Goal: Information Seeking & Learning: Learn about a topic

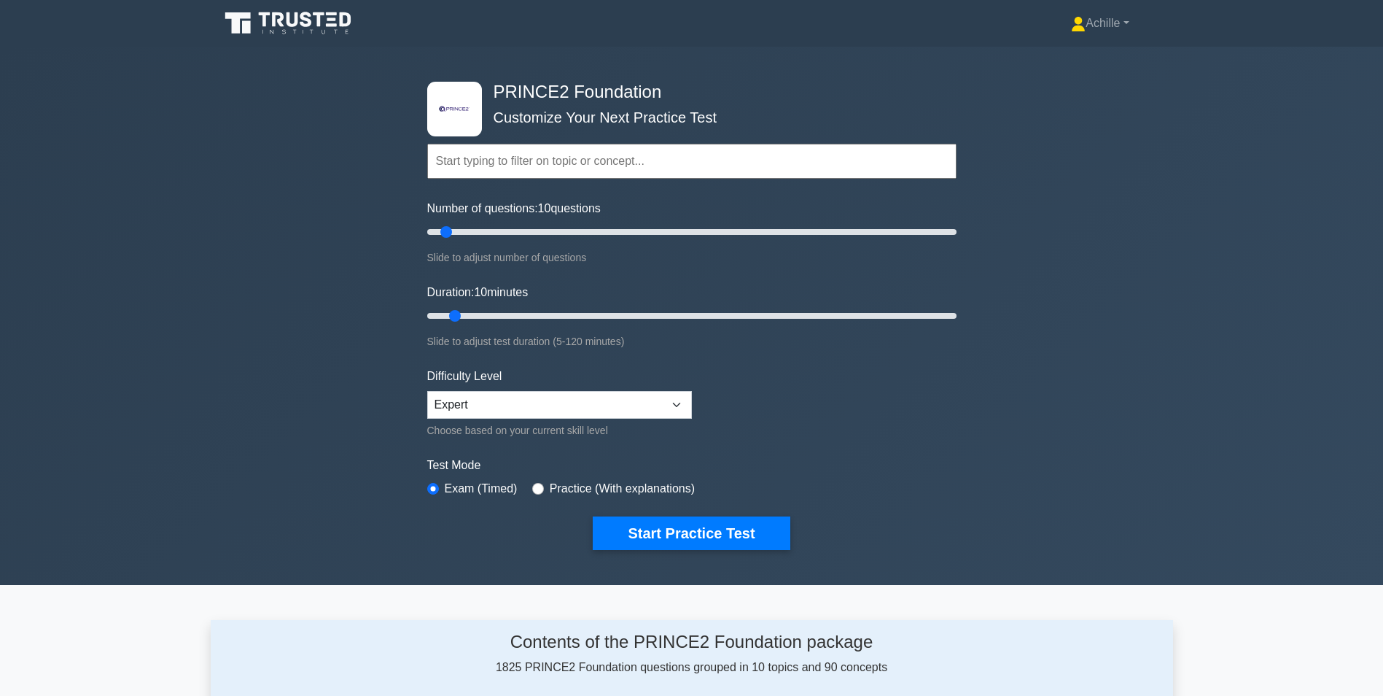
drag, startPoint x: 1148, startPoint y: 569, endPoint x: 1141, endPoint y: 551, distance: 19.0
click at [1146, 565] on div ".st0{fill-rule:evenodd;clip-rule:evenodd;fill:#000041;} .st1{fill-rule:evenodd;…" at bounding box center [691, 316] width 1383 height 538
click at [254, 19] on icon at bounding box center [290, 23] width 140 height 28
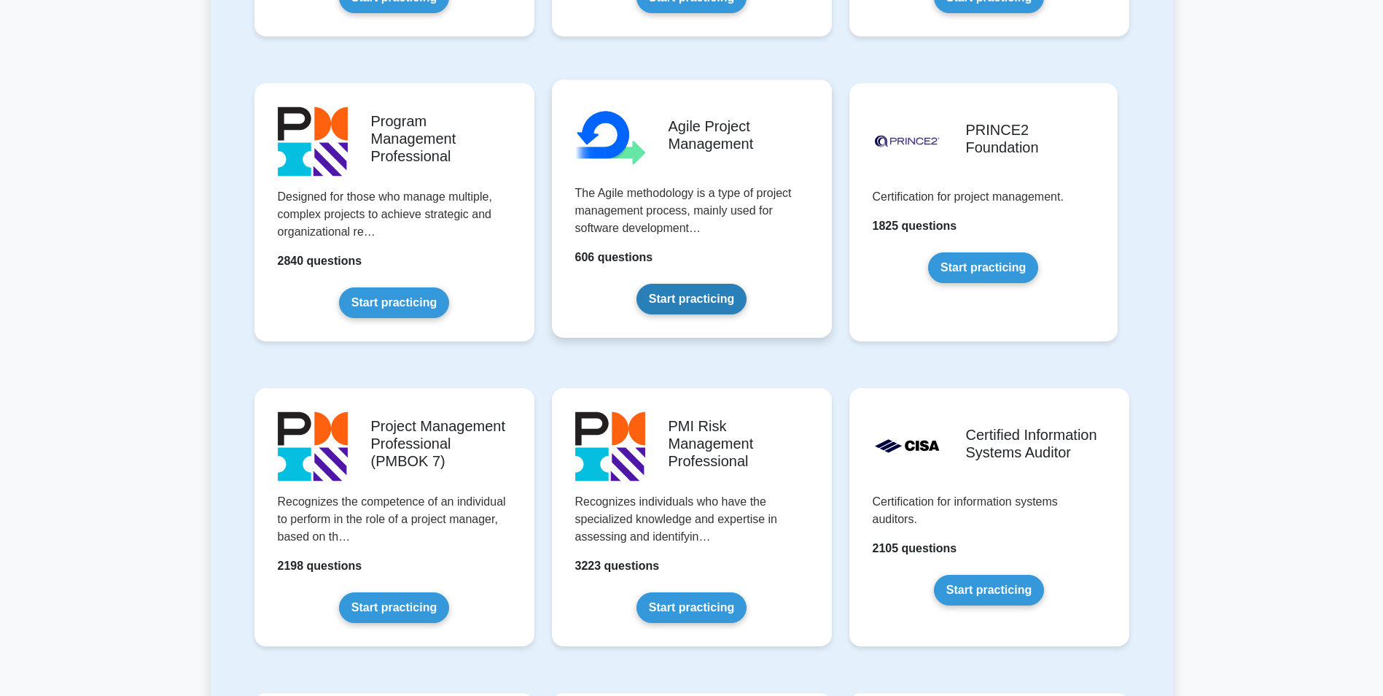
scroll to position [875, 0]
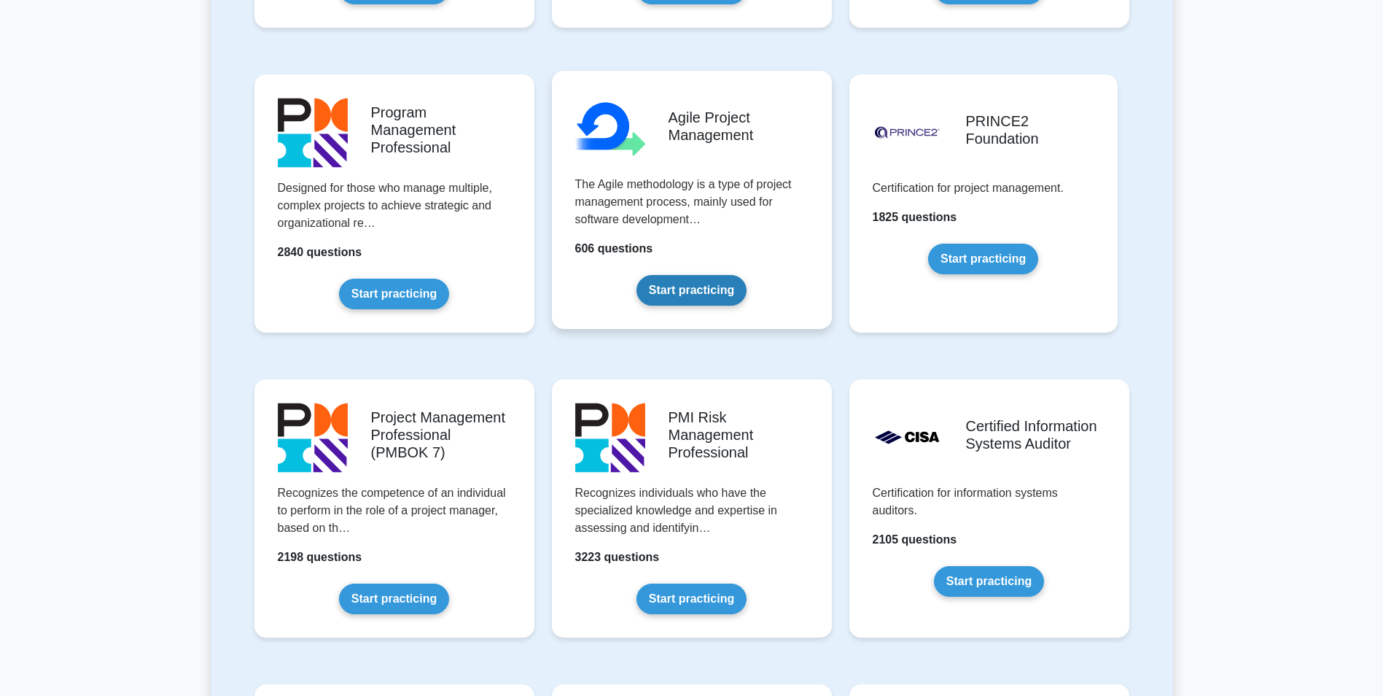
click at [683, 298] on link "Start practicing" at bounding box center [692, 290] width 110 height 31
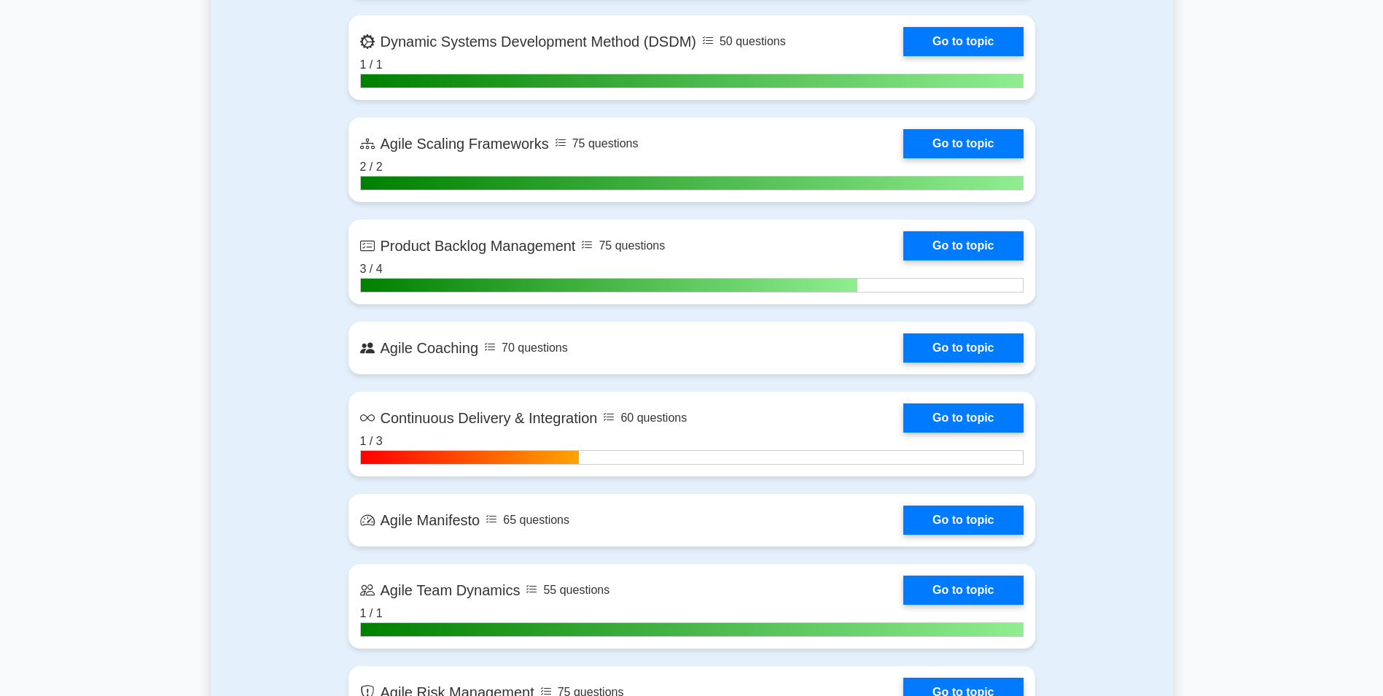
scroll to position [1677, 0]
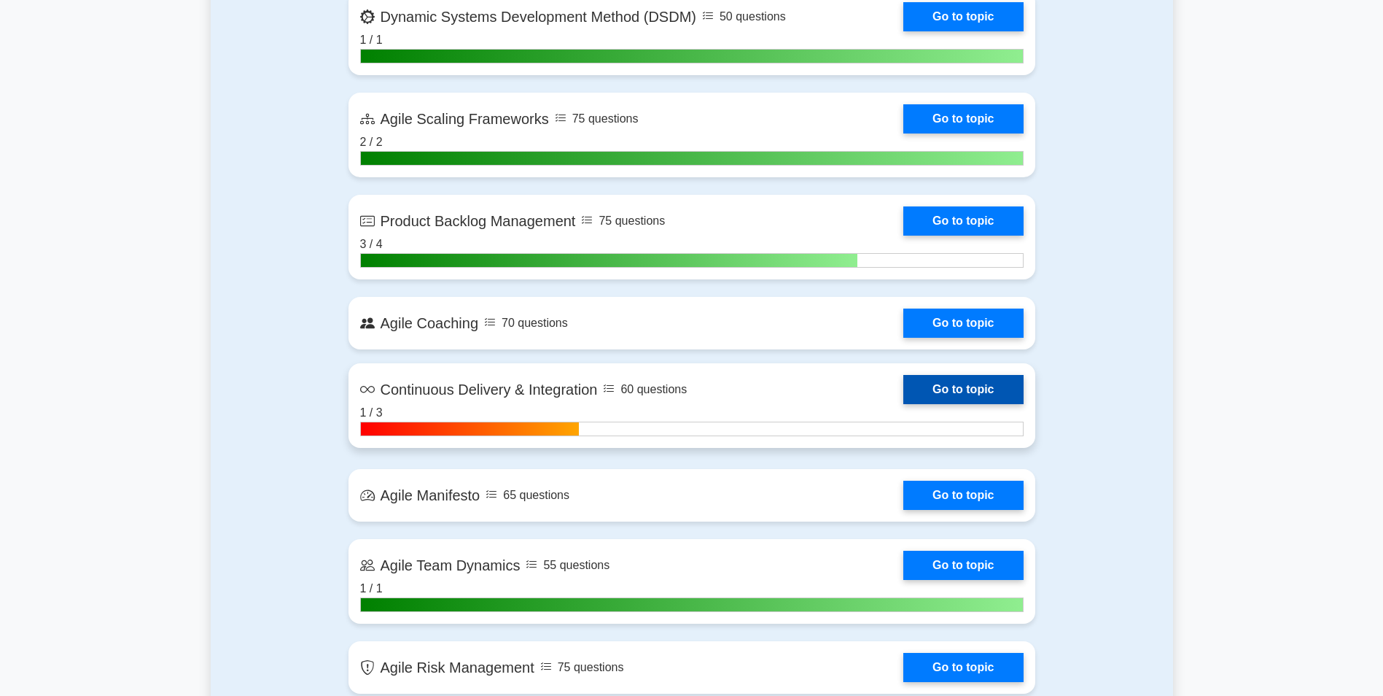
click at [955, 382] on link "Go to topic" at bounding box center [964, 389] width 120 height 29
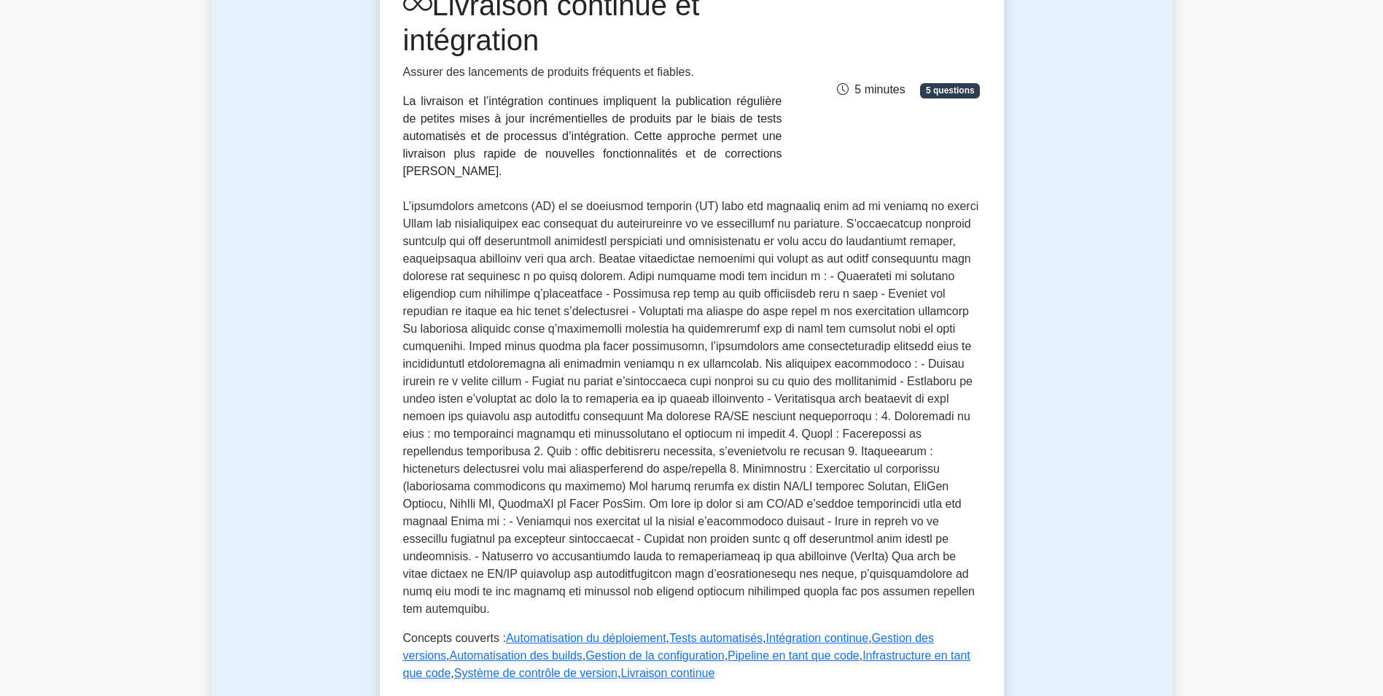
scroll to position [365, 0]
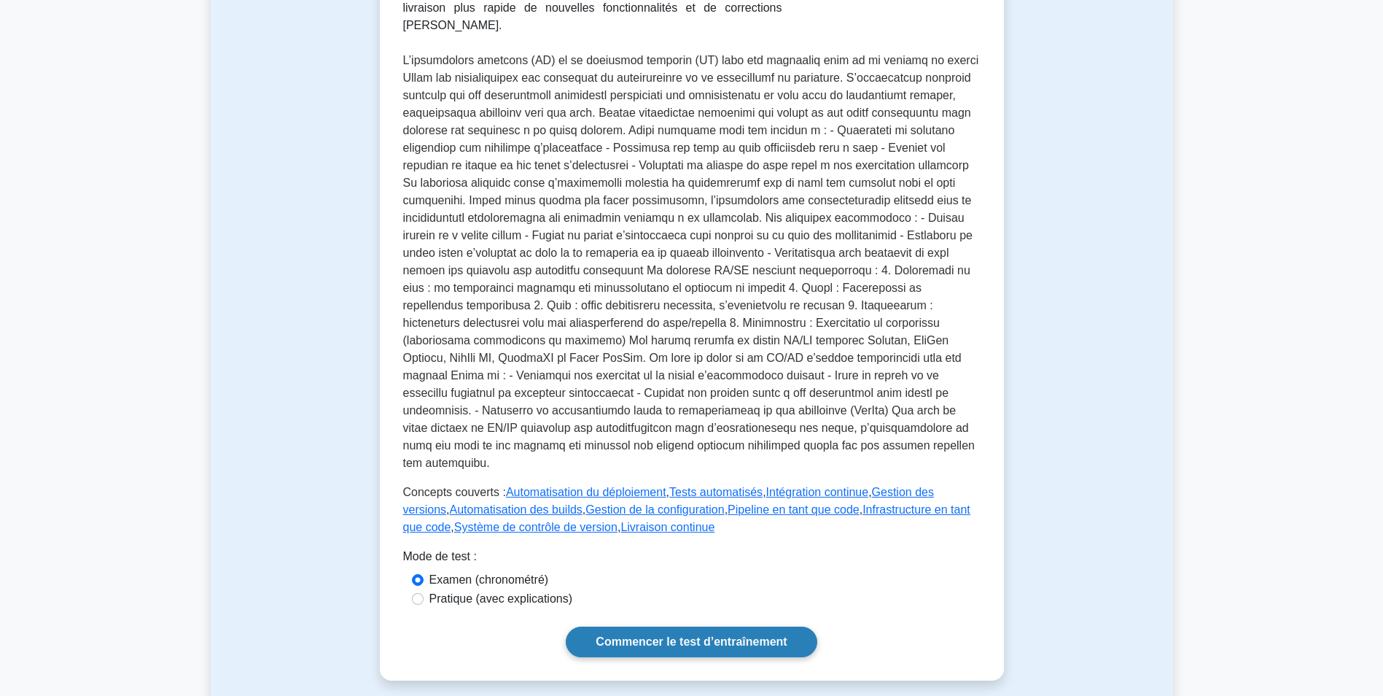
click at [679, 626] on link "Commencer le test d’entraînement" at bounding box center [691, 641] width 251 height 31
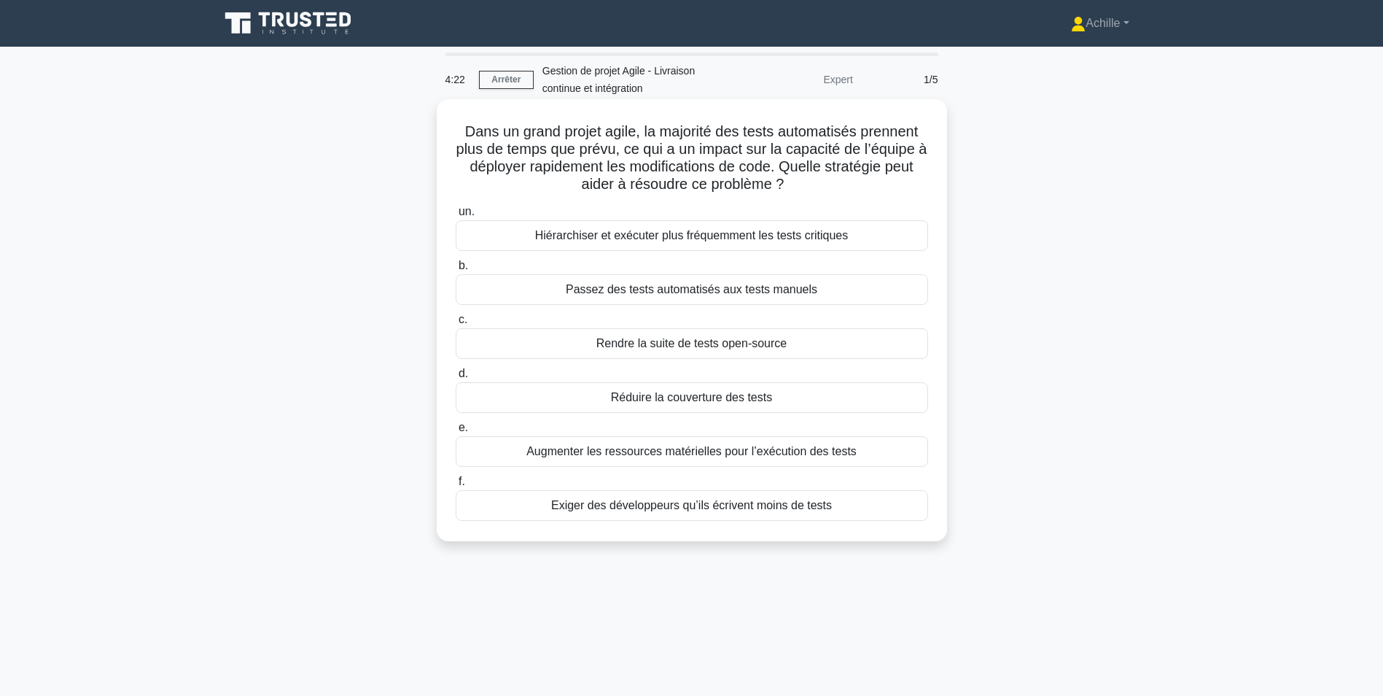
click at [823, 242] on div "Hiérarchiser et exécuter plus fréquemment les tests critiques" at bounding box center [692, 235] width 473 height 31
click at [456, 217] on input "un. [PERSON_NAME] et exécuter plus fréquemment les tests critiques" at bounding box center [456, 211] width 0 height 9
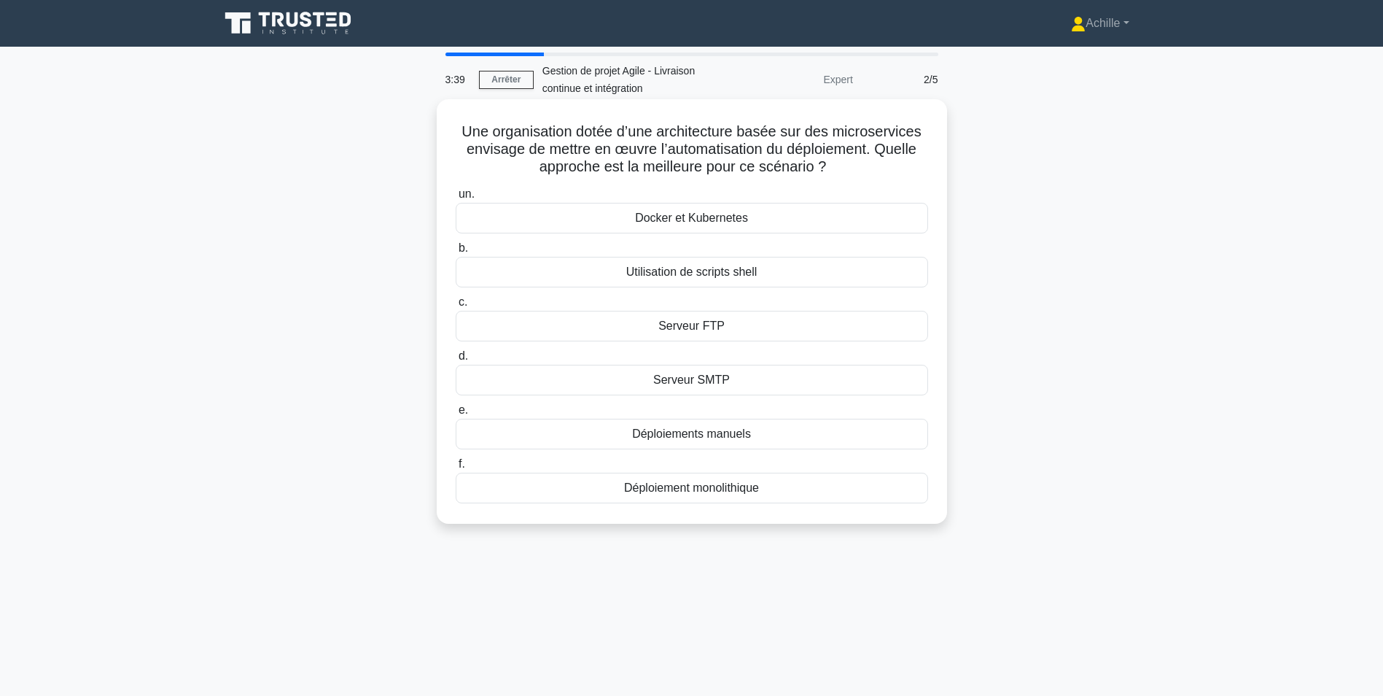
click at [640, 212] on div "Docker et Kubernetes" at bounding box center [692, 218] width 473 height 31
click at [456, 199] on input "un. Docker et Kubernetes" at bounding box center [456, 194] width 0 height 9
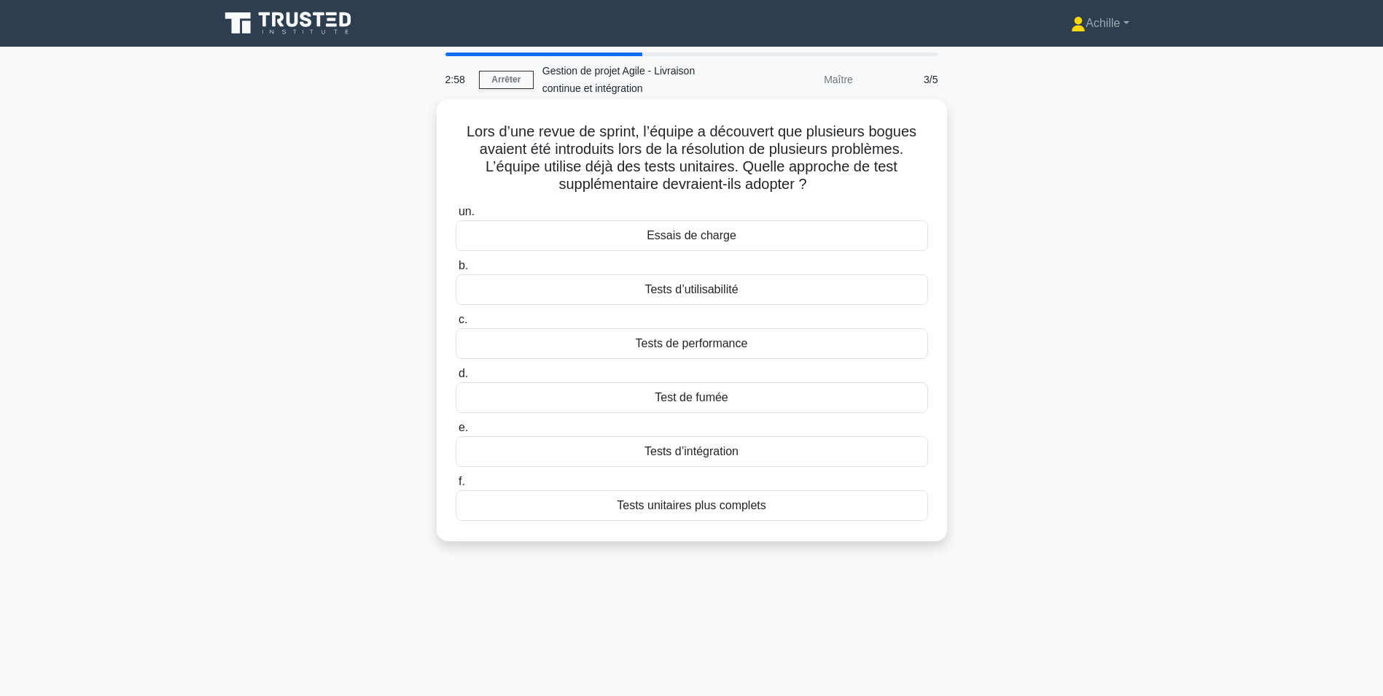
click at [691, 454] on div "Tests d’intégration" at bounding box center [692, 451] width 473 height 31
click at [456, 432] on input "e. Tests d’intégration" at bounding box center [456, 427] width 0 height 9
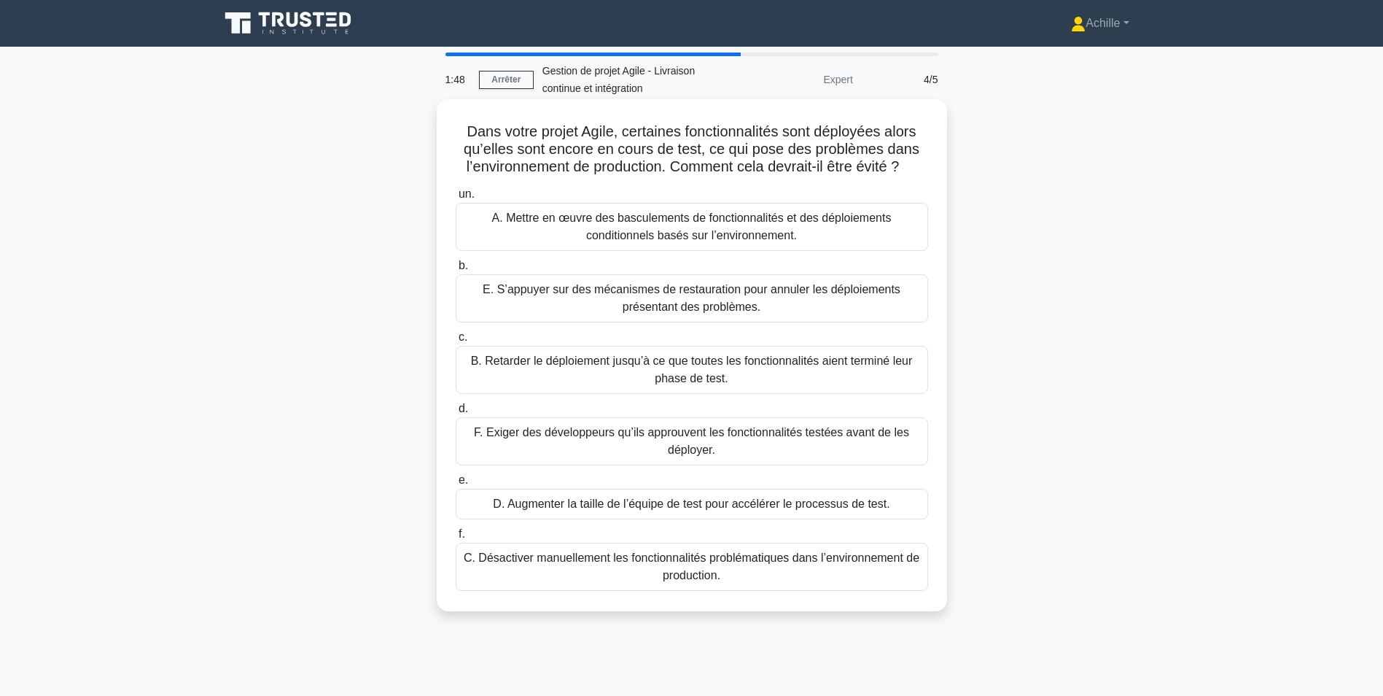
click at [825, 433] on div "F. Exiger des développeurs qu’ils approuvent les fonctionnalités testées avant …" at bounding box center [692, 441] width 473 height 48
click at [456, 414] on input "d. F. Exiger des développeurs qu’ils approuvent les fonctionnalités testées ava…" at bounding box center [456, 408] width 0 height 9
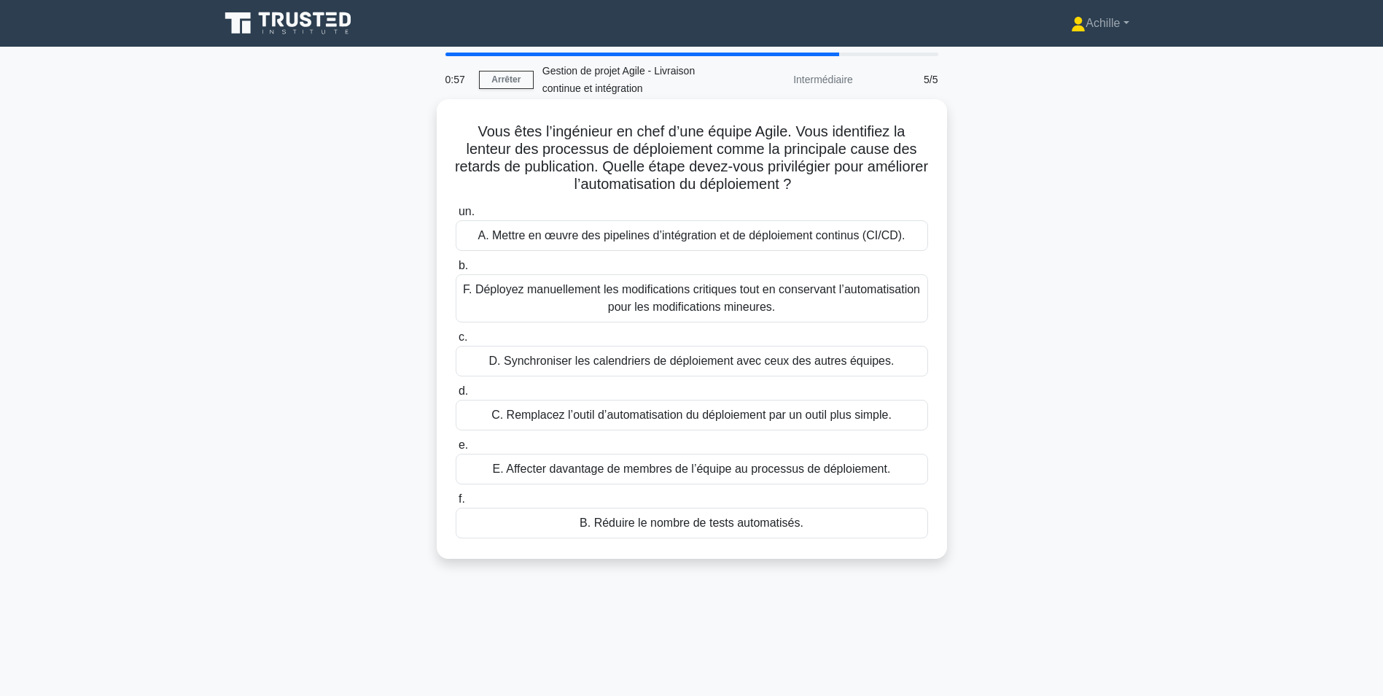
click at [755, 246] on div "A. Mettre en œuvre des pipelines d’intégration et de déploiement continus (CI/C…" at bounding box center [692, 235] width 473 height 31
click at [456, 217] on input "un. A. Mettre en œuvre des pipelines d’intégration et de déploiement continus (…" at bounding box center [456, 211] width 0 height 9
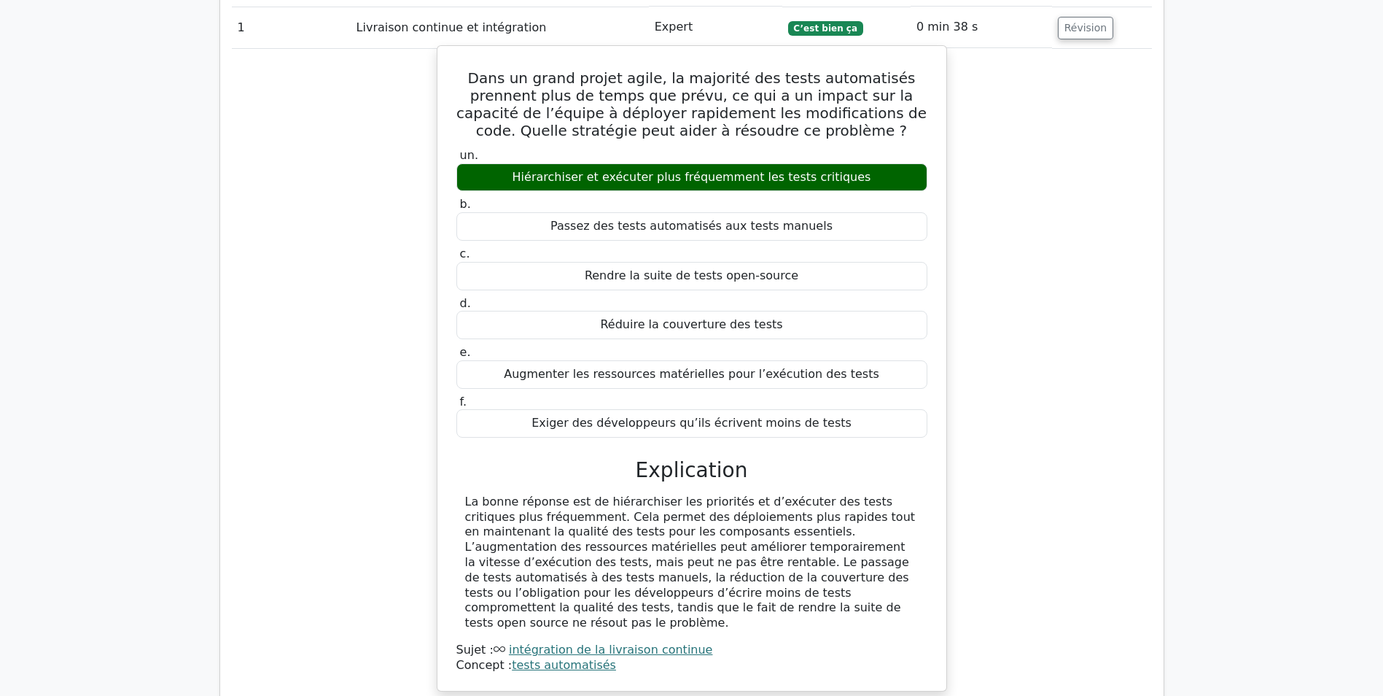
scroll to position [1021, 0]
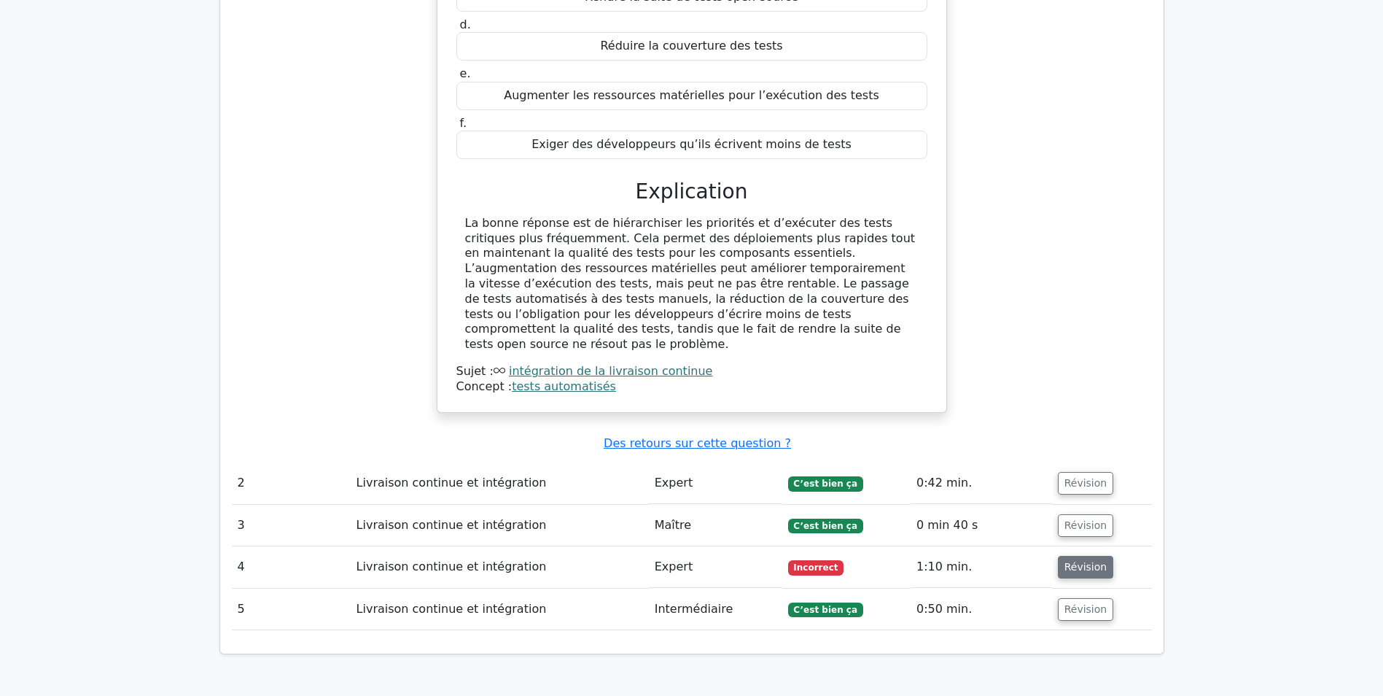
click at [1078, 556] on button "Révision" at bounding box center [1086, 567] width 56 height 23
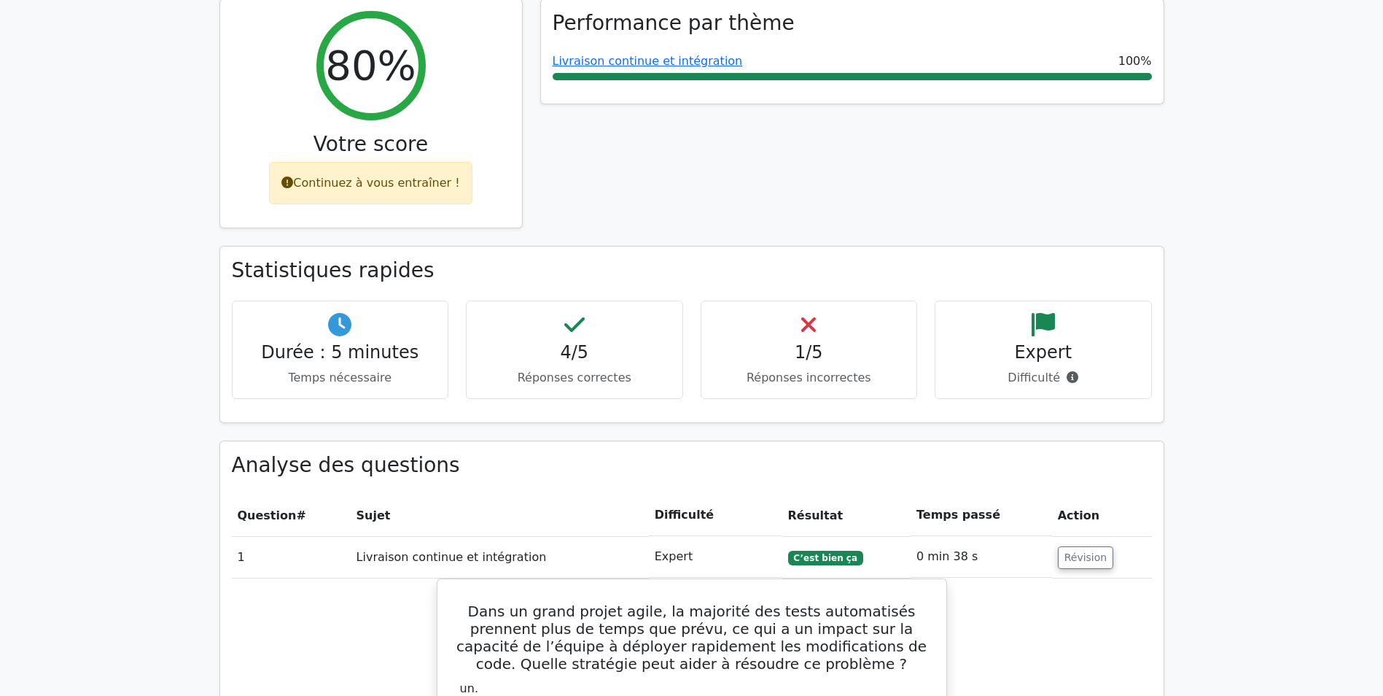
scroll to position [146, 0]
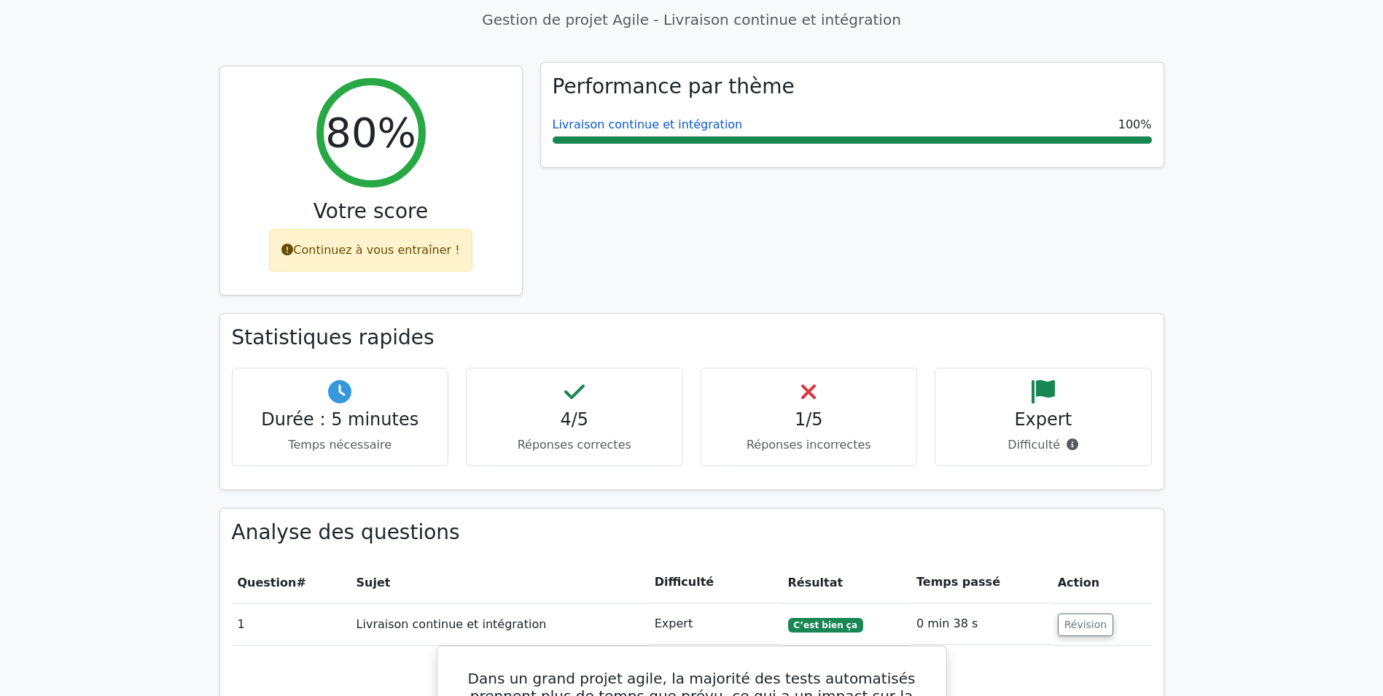
click at [665, 124] on link "Livraison continue et intégration" at bounding box center [648, 124] width 190 height 14
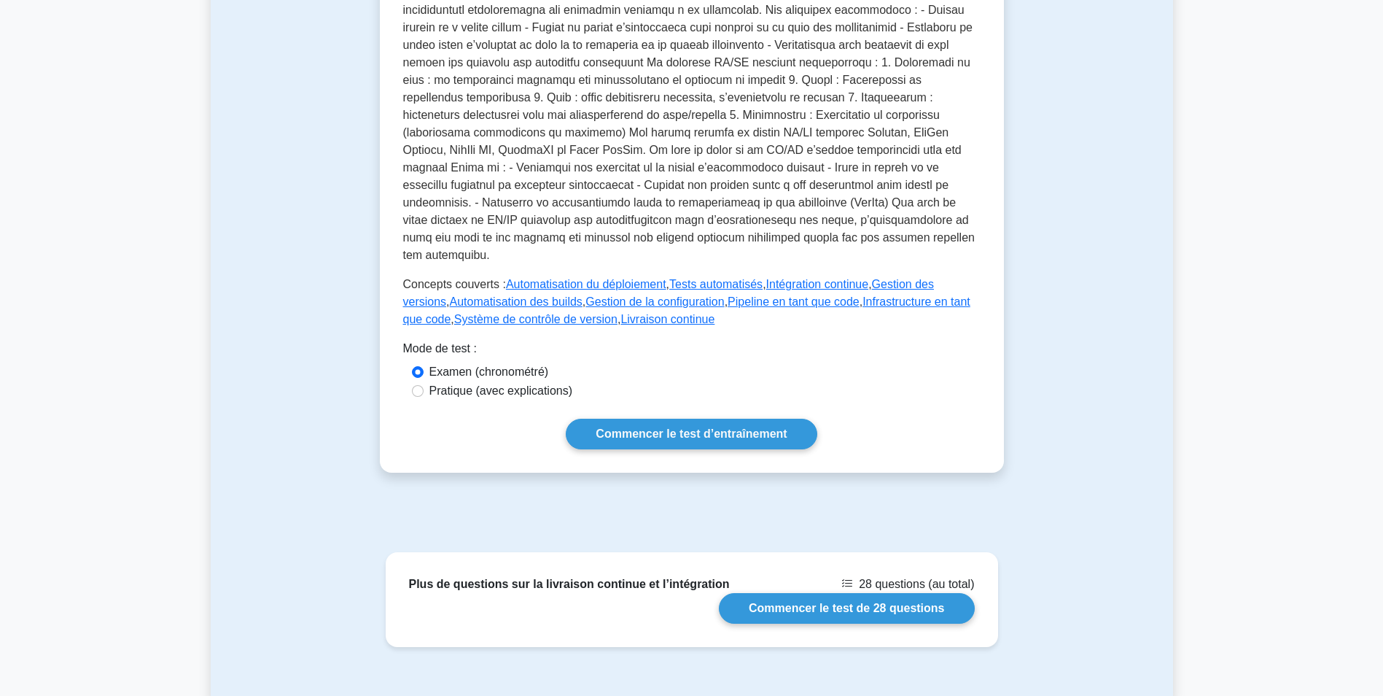
scroll to position [656, 0]
